Goal: Task Accomplishment & Management: Manage account settings

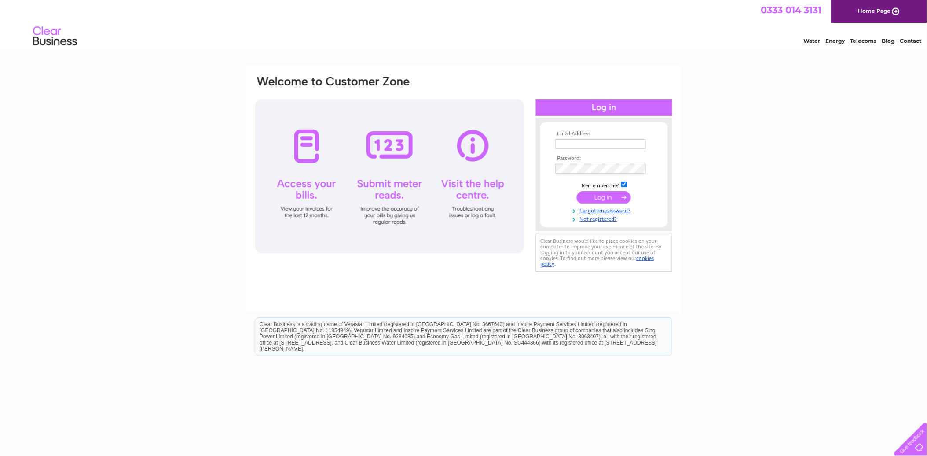
click at [608, 138] on td at bounding box center [604, 144] width 102 height 14
click at [603, 140] on input "text" at bounding box center [601, 144] width 91 height 10
type input "purchaseledger@grampianhousing.co.uk"
click at [597, 191] on input "submit" at bounding box center [604, 197] width 54 height 12
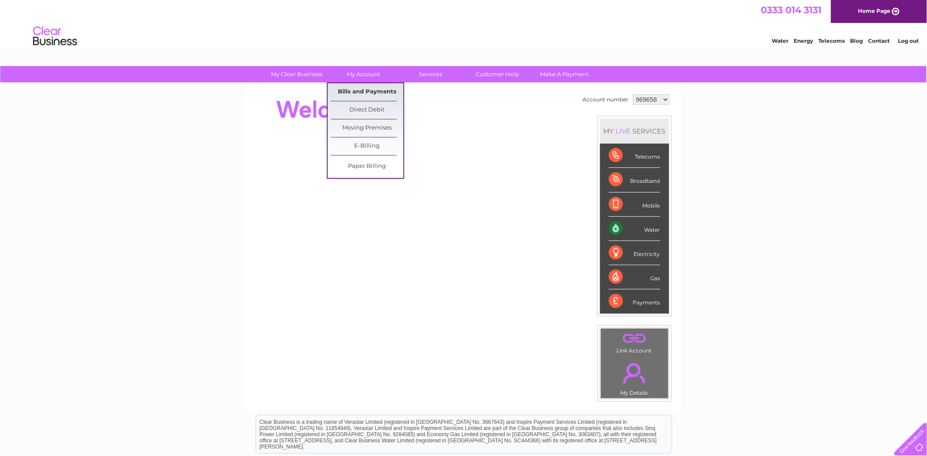
click at [358, 88] on link "Bills and Payments" at bounding box center [367, 92] width 73 height 18
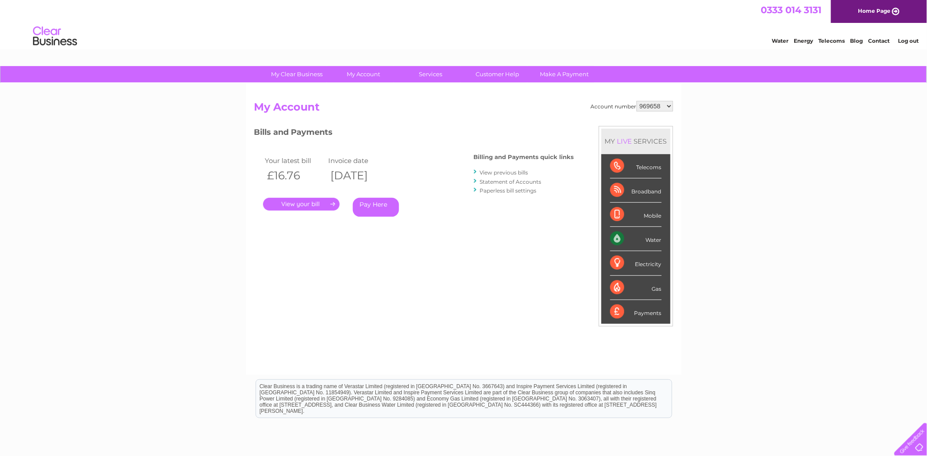
click at [319, 204] on link "." at bounding box center [301, 204] width 77 height 13
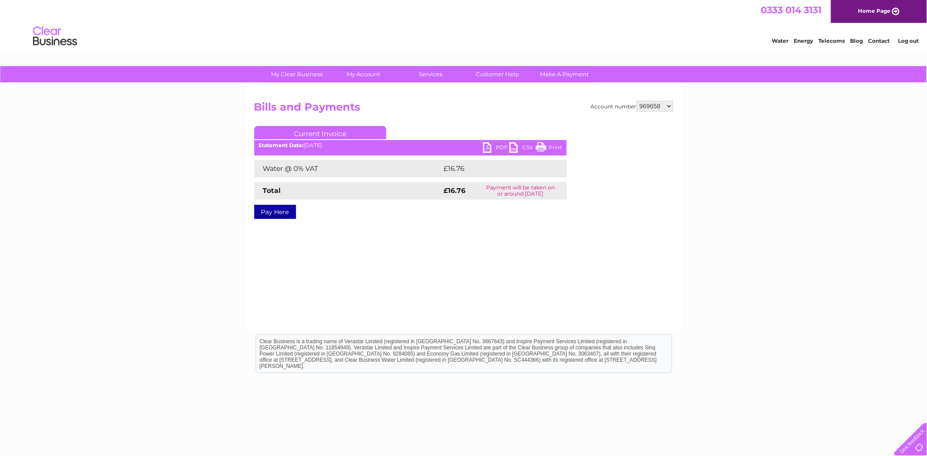
click at [499, 144] on link "PDF" at bounding box center [496, 148] width 26 height 13
click at [657, 108] on select "969658 976249 976937 1152334" at bounding box center [655, 106] width 37 height 11
select select "1152334"
click at [637, 101] on select "969658 976249 976937 1152334" at bounding box center [655, 106] width 37 height 11
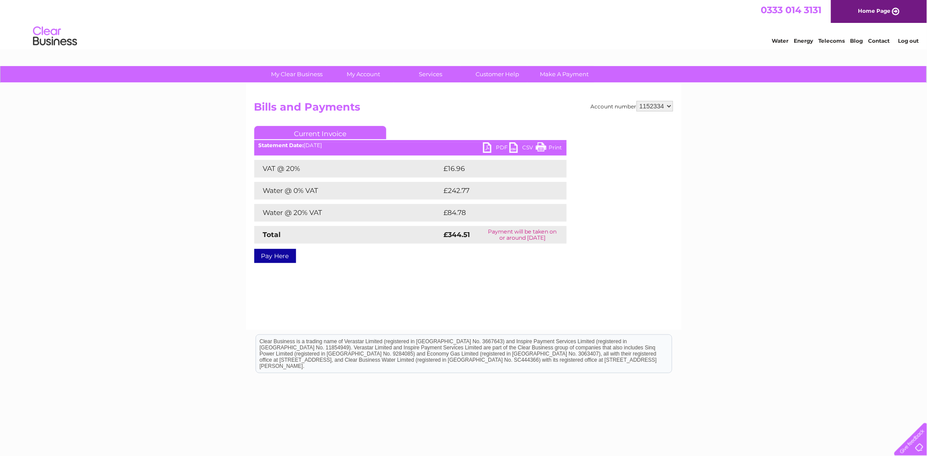
click at [488, 146] on link "PDF" at bounding box center [496, 148] width 26 height 13
click at [905, 44] on link "Log out" at bounding box center [908, 40] width 21 height 7
